Goal: Find specific fact: Find specific fact

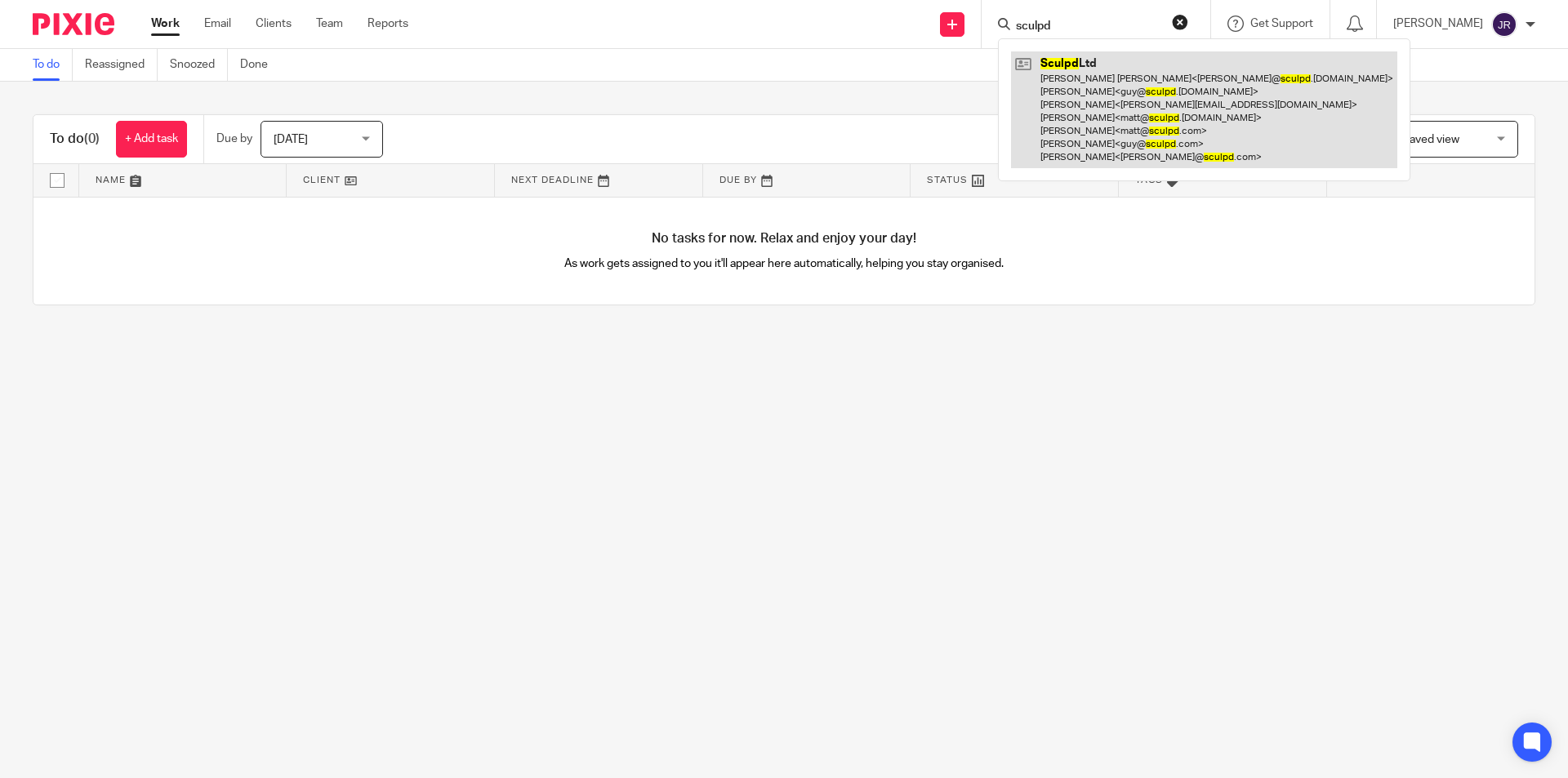
type input "sculpd"
click at [1125, 118] on link at bounding box center [1204, 110] width 386 height 117
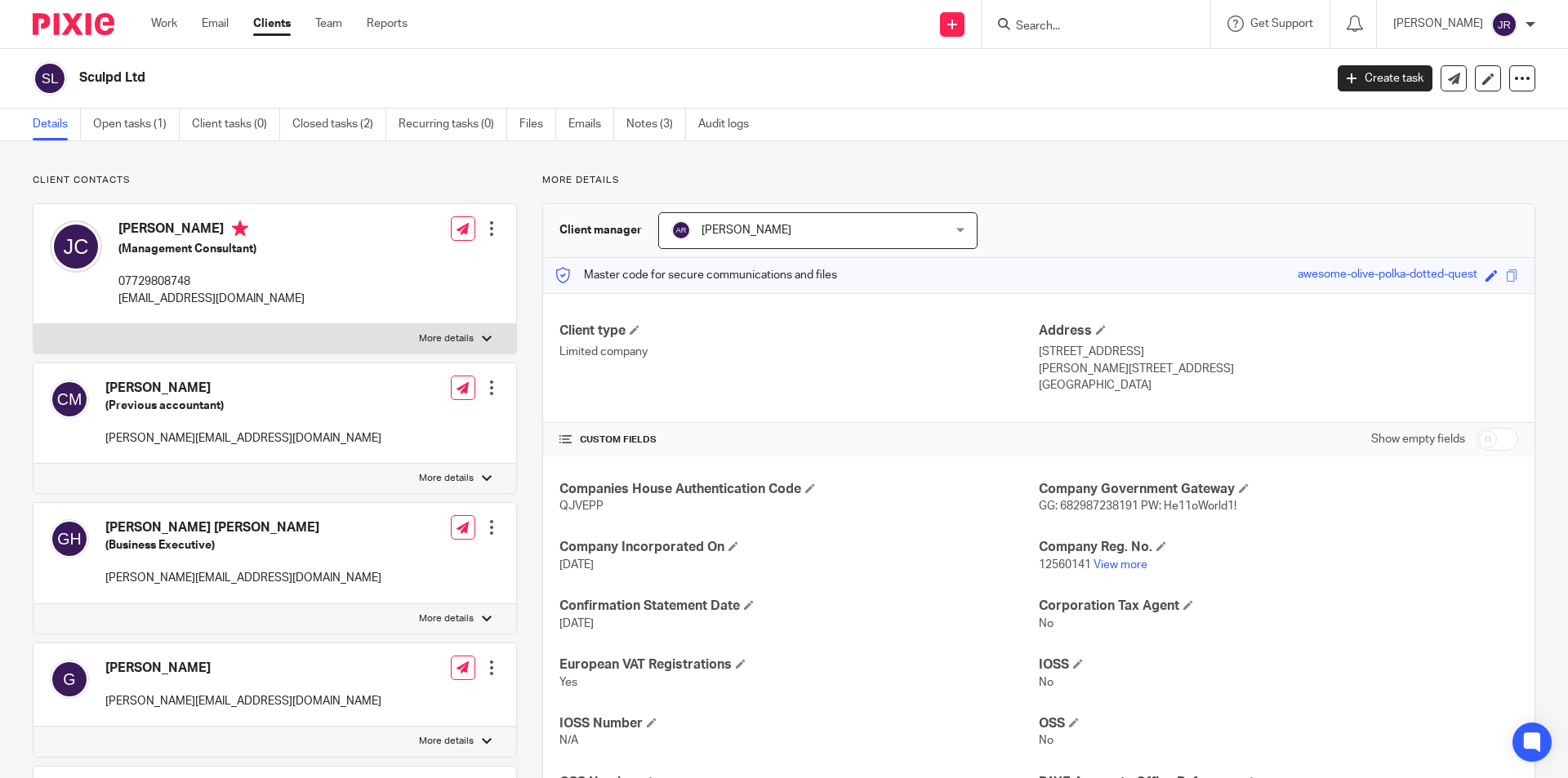
click at [1128, 20] on input "Search" at bounding box center [1088, 27] width 147 height 15
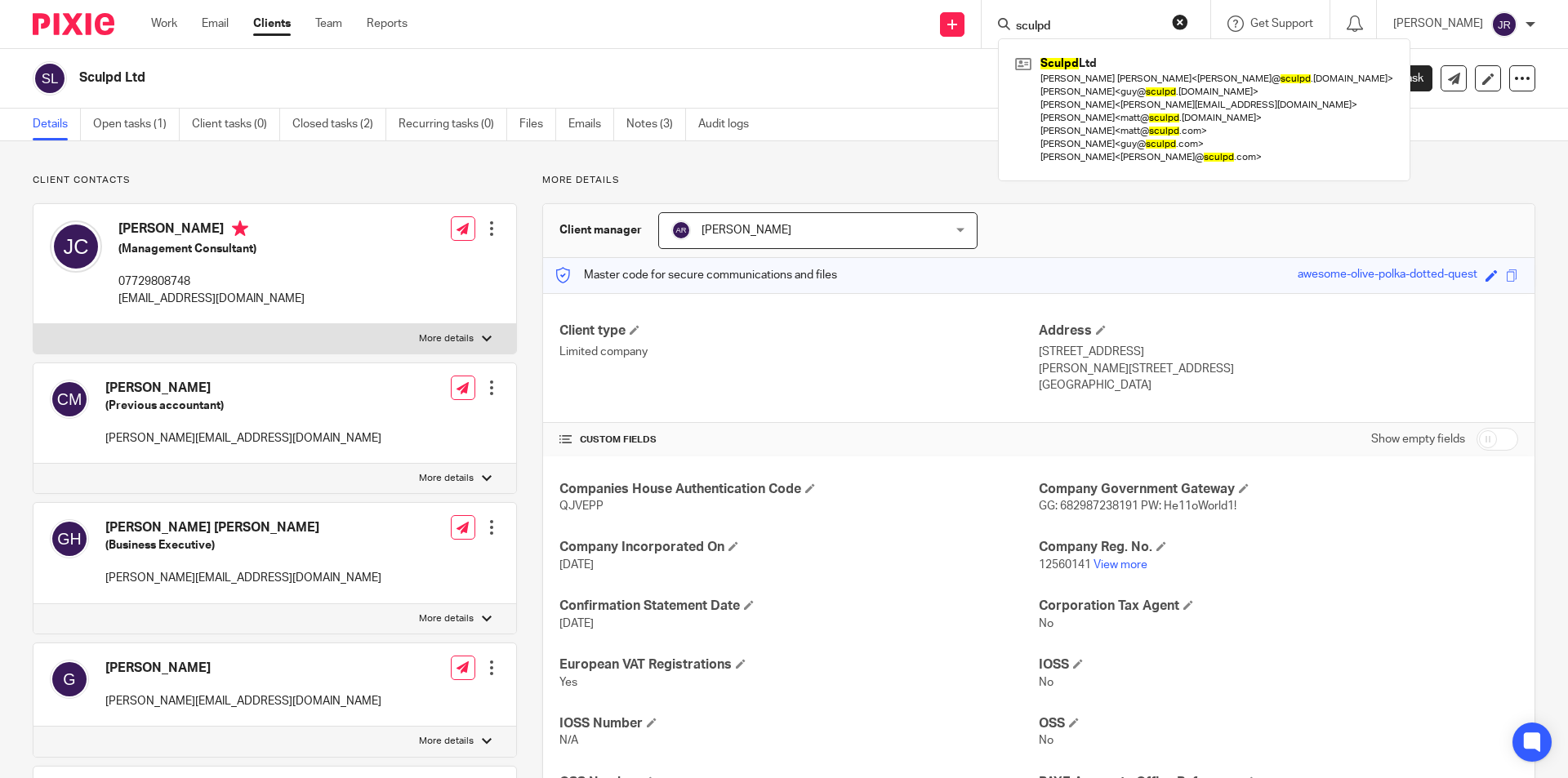
type input "sculpd"
click button "submit" at bounding box center [0, 0] width 0 height 0
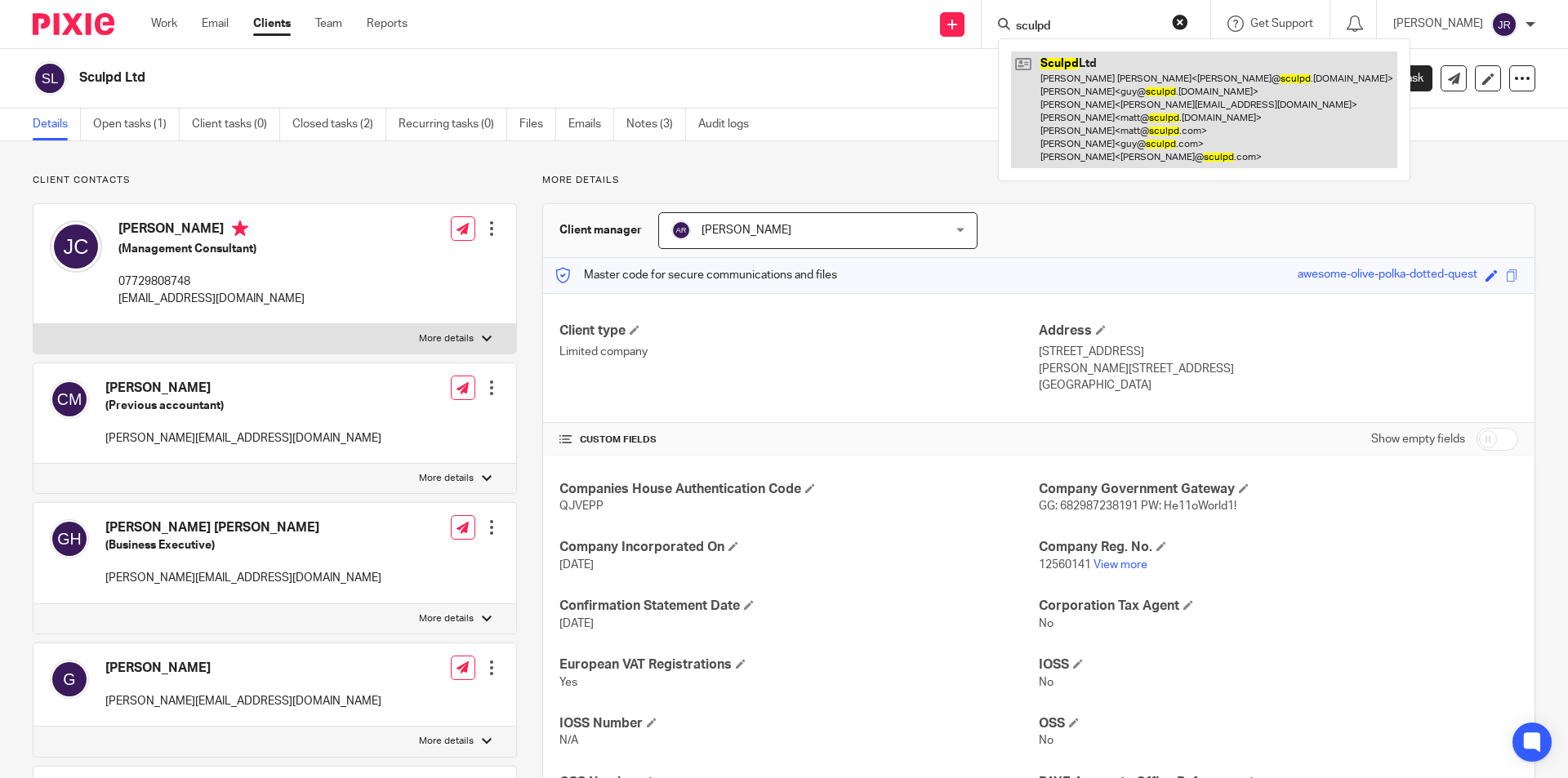
click at [1075, 127] on link at bounding box center [1204, 110] width 386 height 117
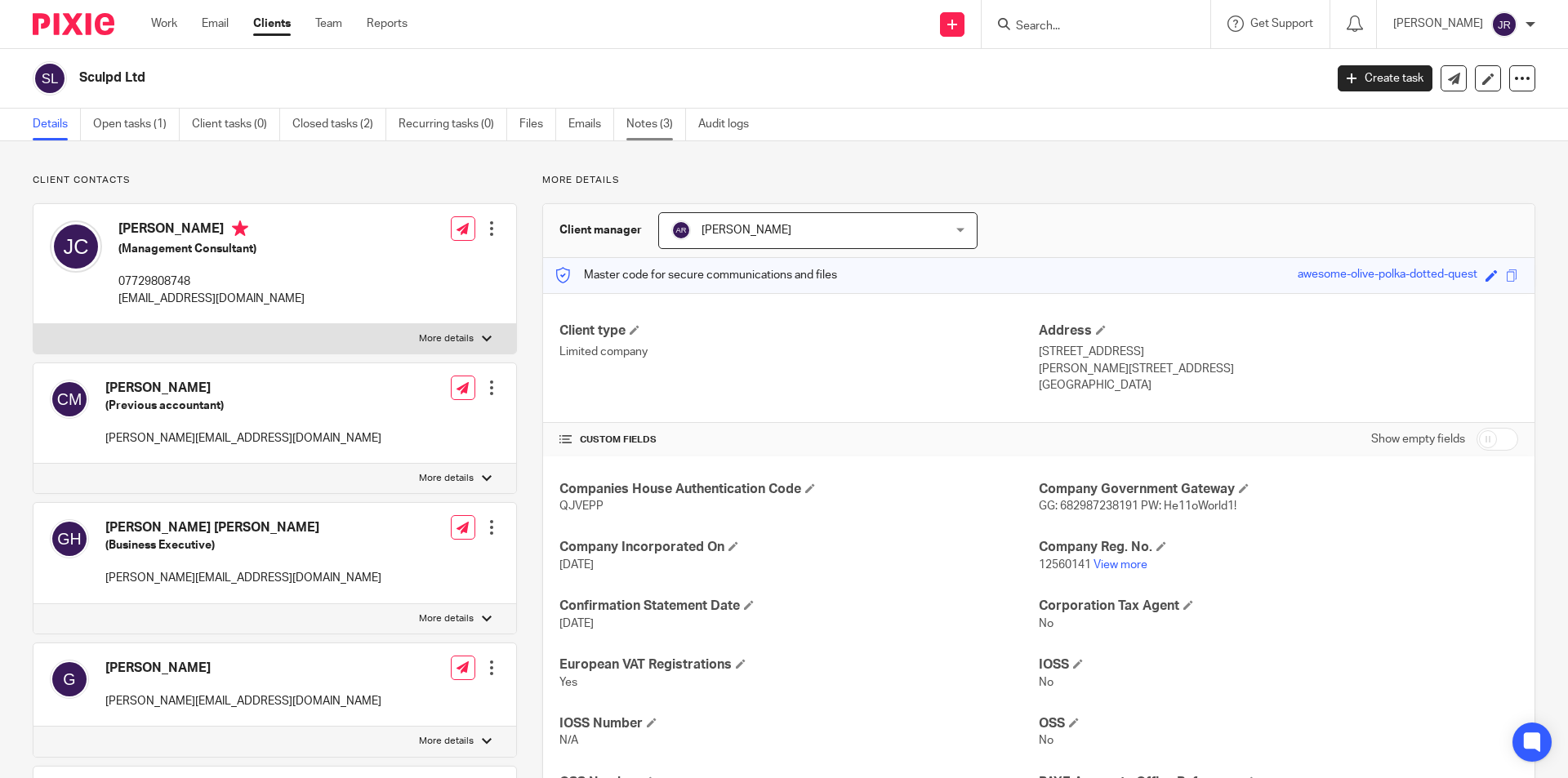
click at [650, 125] on link "Notes (3)" at bounding box center [656, 124] width 59 height 32
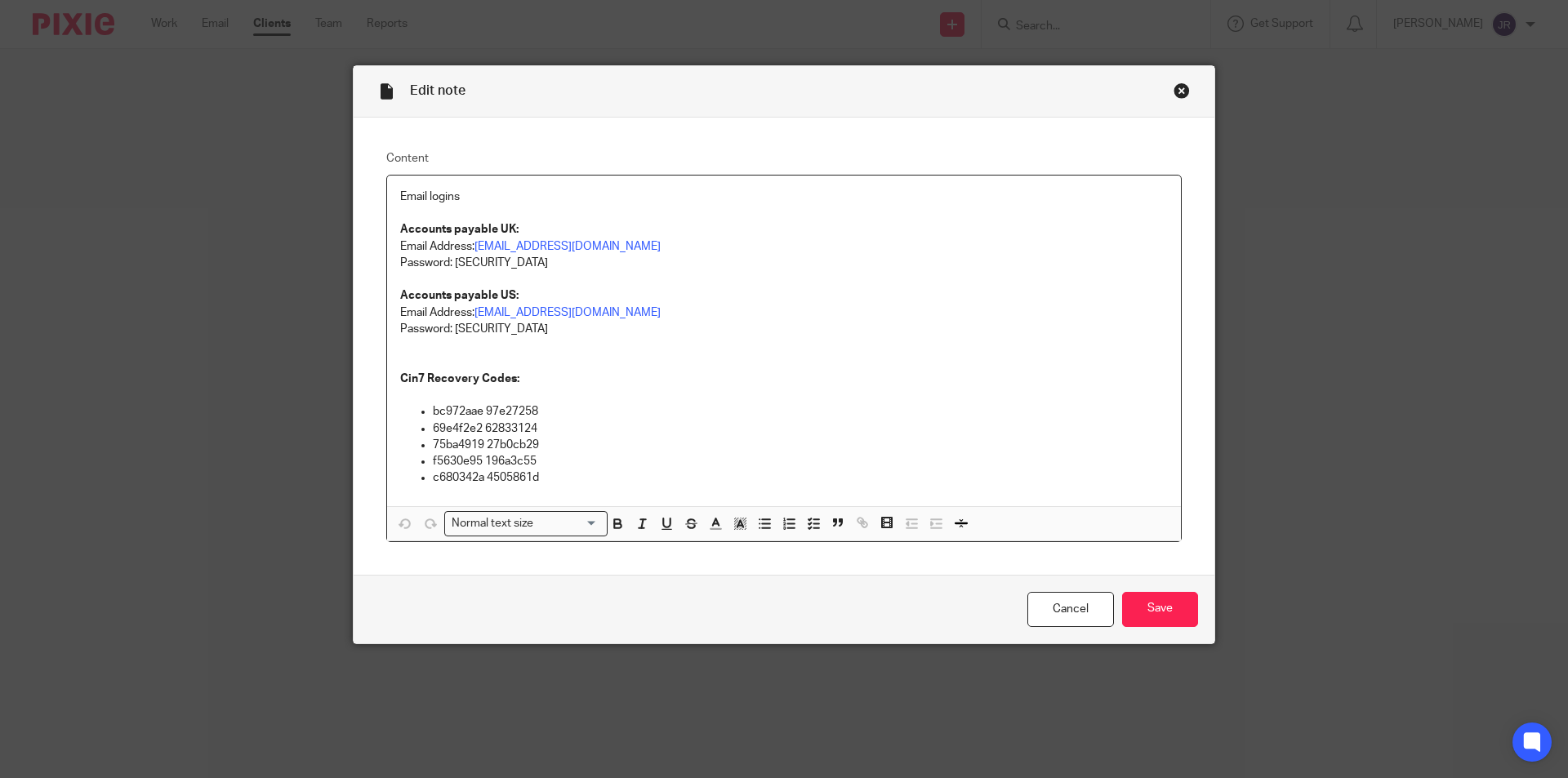
click at [1179, 89] on div "Close this dialog window" at bounding box center [1182, 91] width 17 height 17
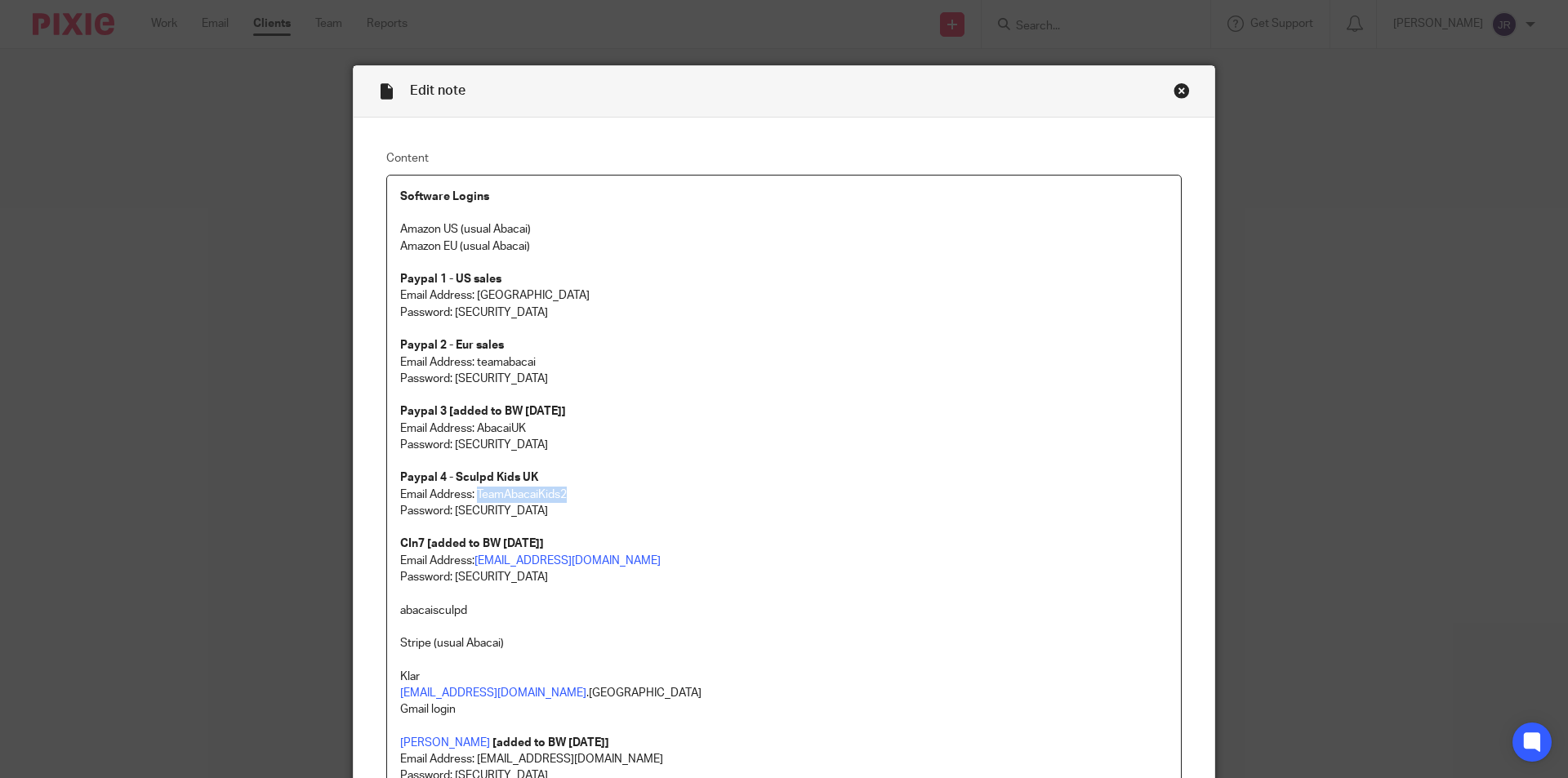
drag, startPoint x: 570, startPoint y: 490, endPoint x: 473, endPoint y: 486, distance: 97.1
click at [473, 486] on p "Email Address: TeamAbacaiKids2 Password: [SECURITY_DATA]" at bounding box center [784, 503] width 768 height 33
copy p "TeamAbacaiKids2"
drag, startPoint x: 554, startPoint y: 514, endPoint x: 447, endPoint y: 504, distance: 107.5
click at [447, 504] on p "Email Address: TeamAbacaiKids2 Password: Zzfw=e+!6EK6,Y5" at bounding box center [784, 503] width 768 height 33
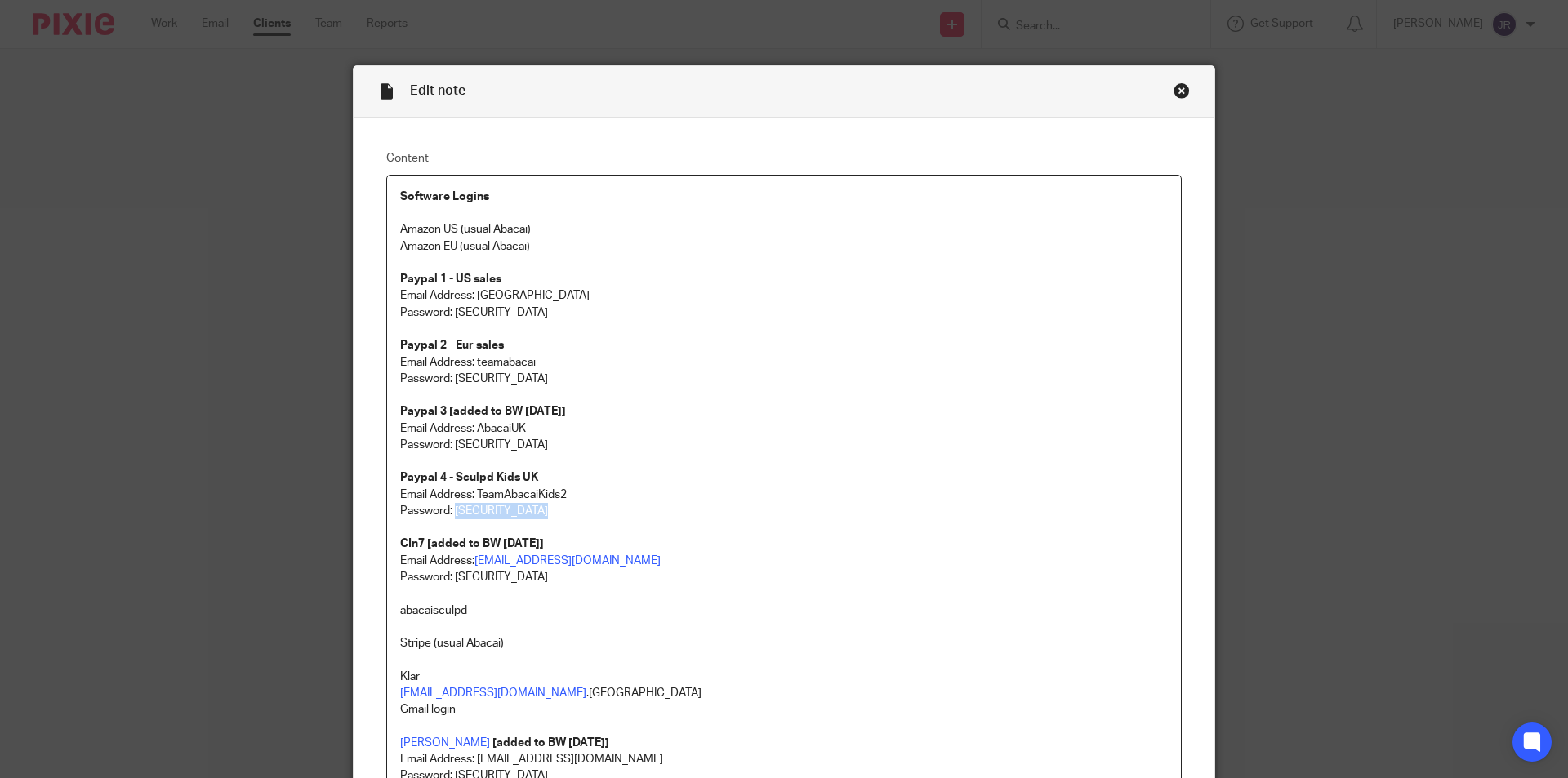
copy p "Zzfw=e+!6EK6,Y5"
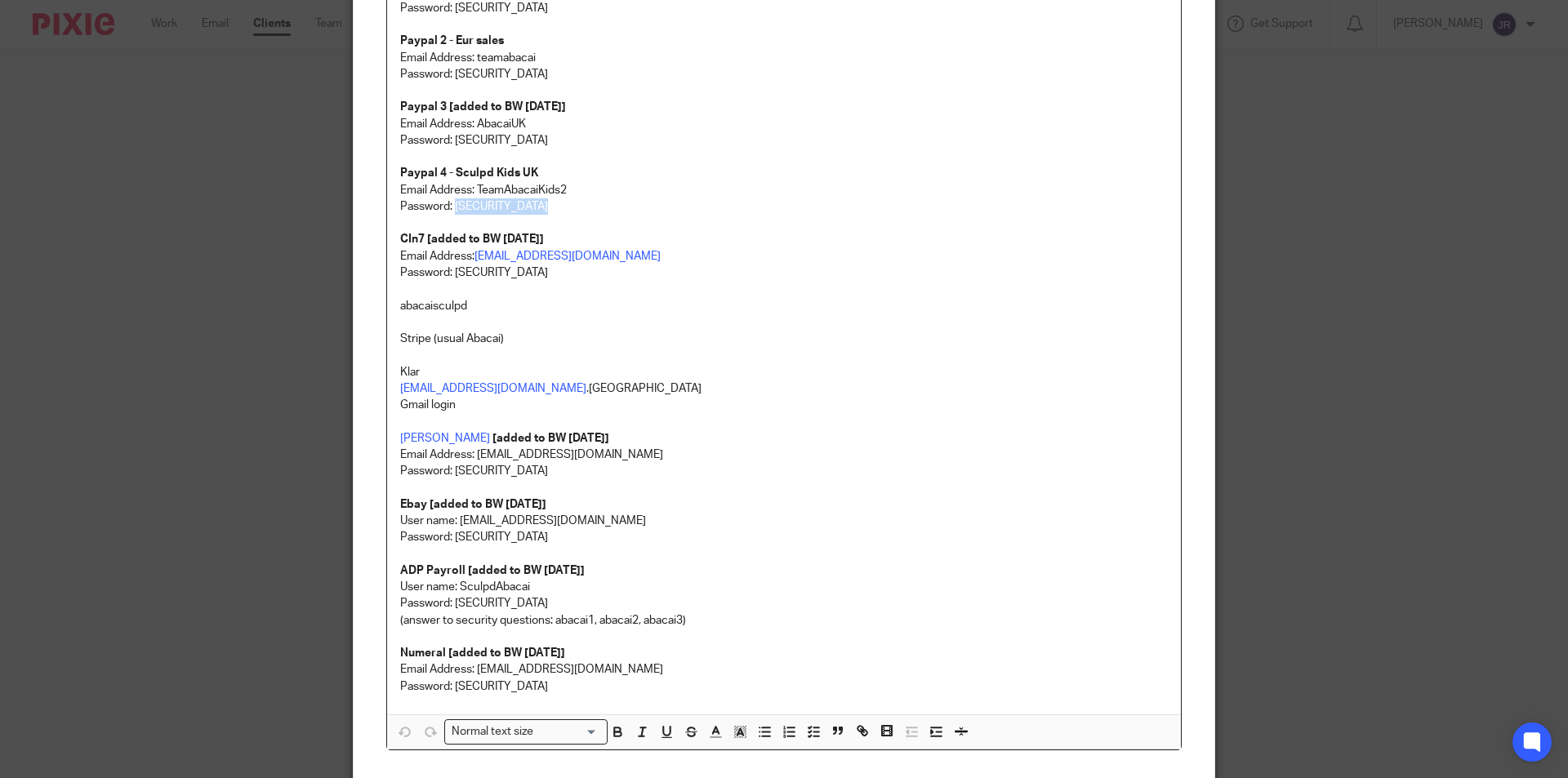
scroll to position [327, 0]
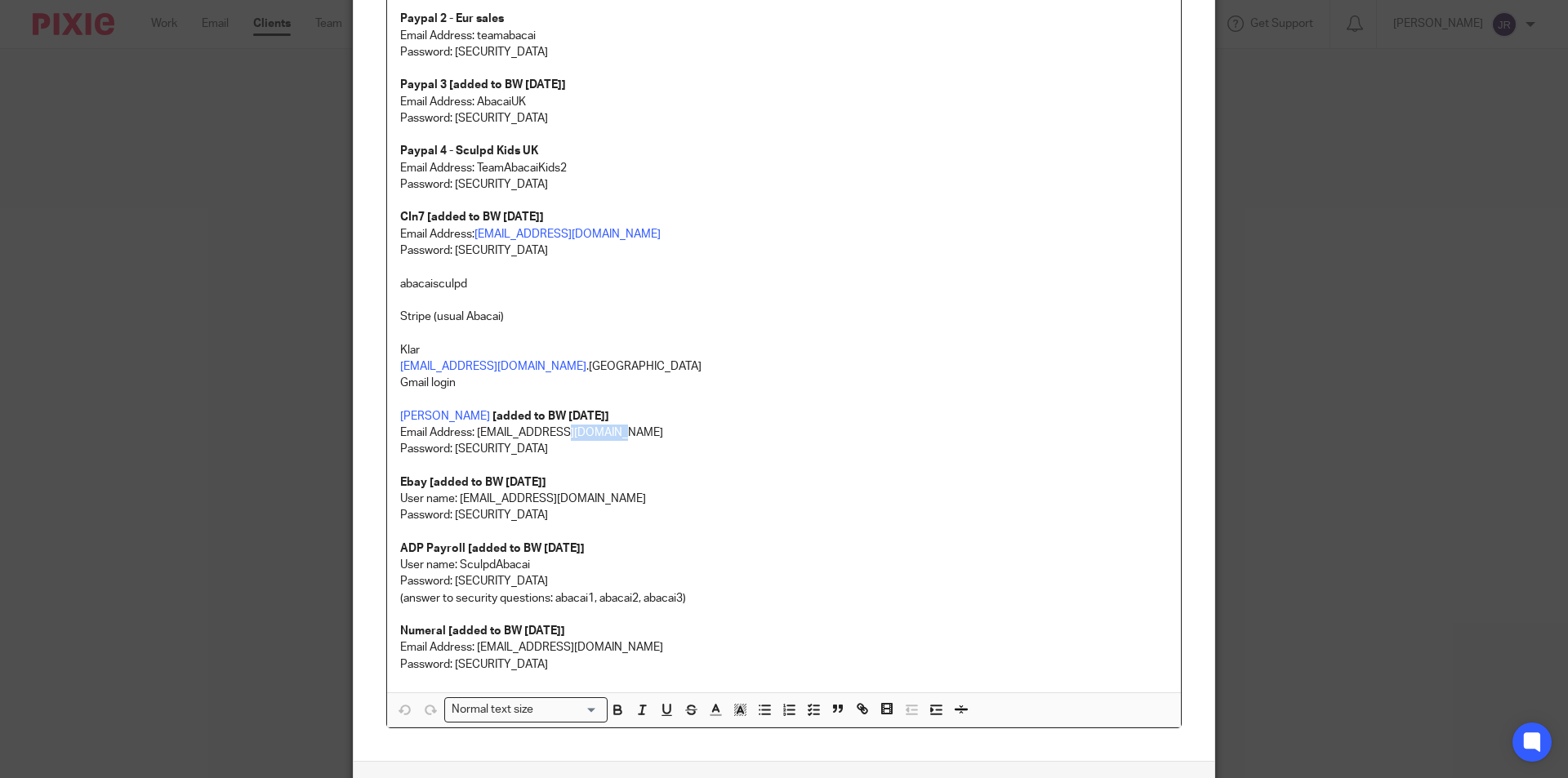
drag, startPoint x: 610, startPoint y: 432, endPoint x: 561, endPoint y: 432, distance: 49.0
click at [561, 432] on p "Email Address: accounting@abacai.co.uk" at bounding box center [784, 434] width 768 height 17
click at [686, 411] on p "Mollie [added to BW 6/8/2025]" at bounding box center [784, 417] width 768 height 17
click at [672, 423] on p "Mollie [added to BW 6/8/2025]" at bounding box center [784, 417] width 768 height 17
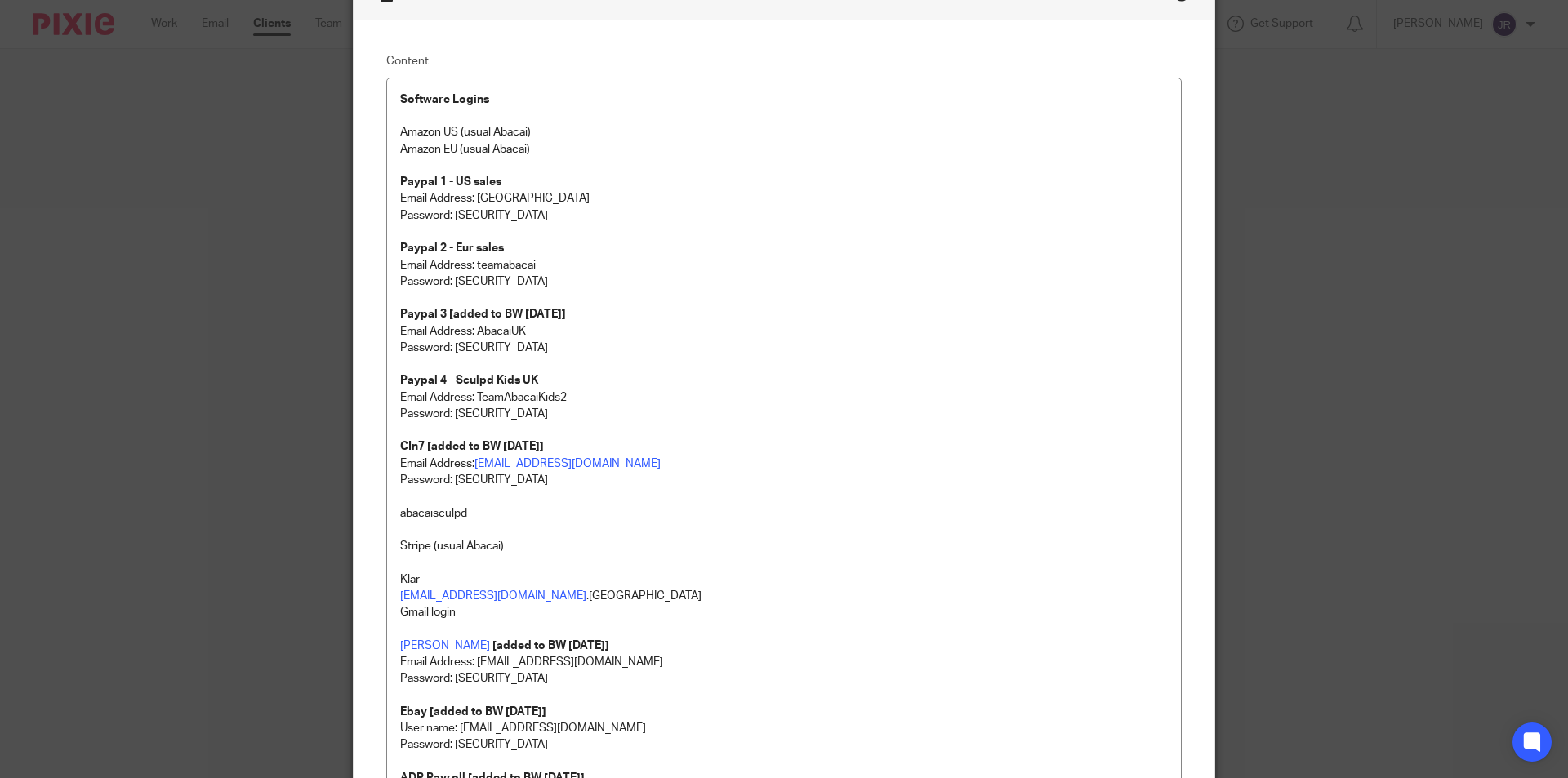
scroll to position [82, 0]
